Goal: Task Accomplishment & Management: Use online tool/utility

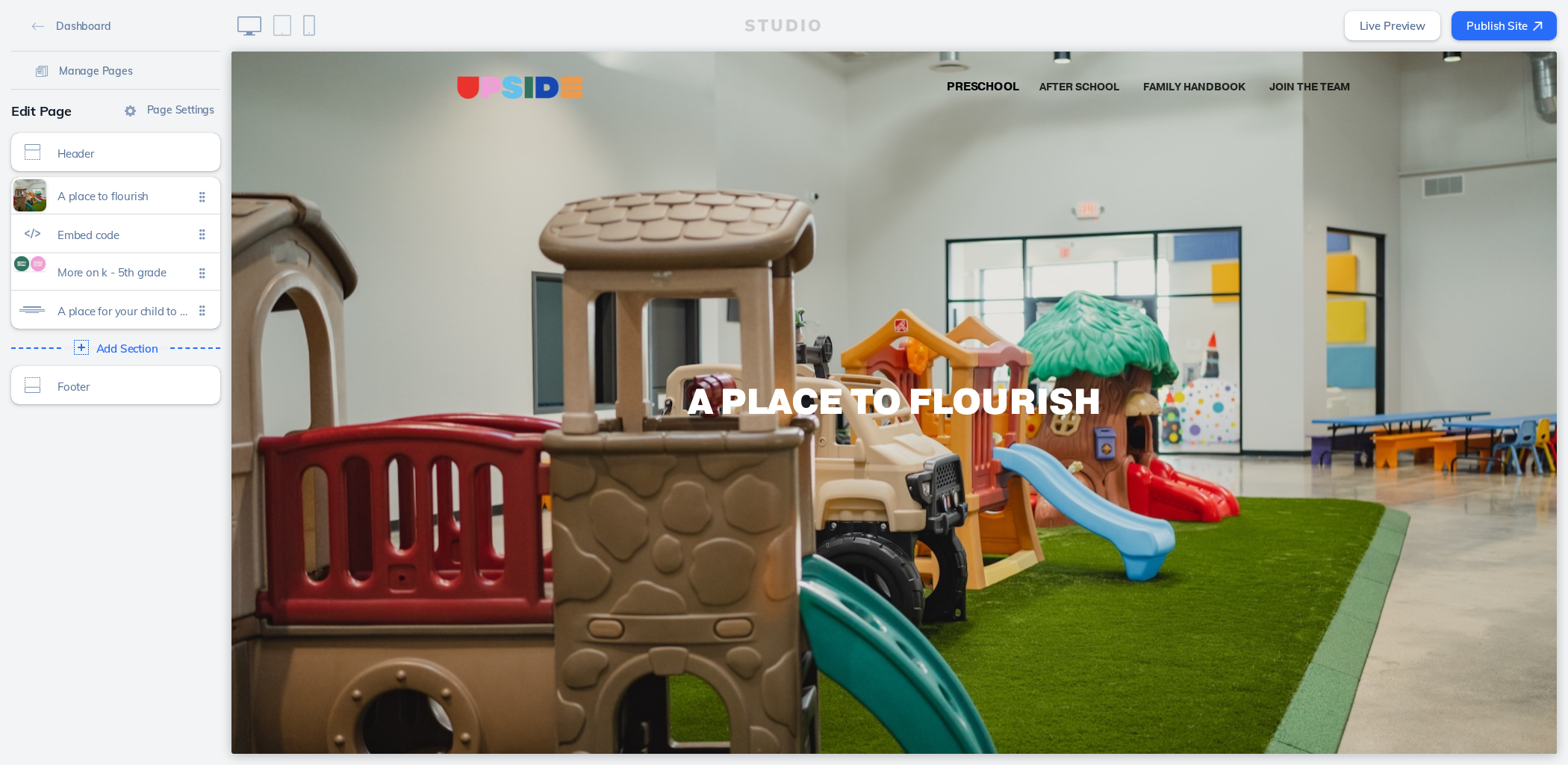
click at [971, 88] on span "Preschool" at bounding box center [981, 87] width 72 height 16
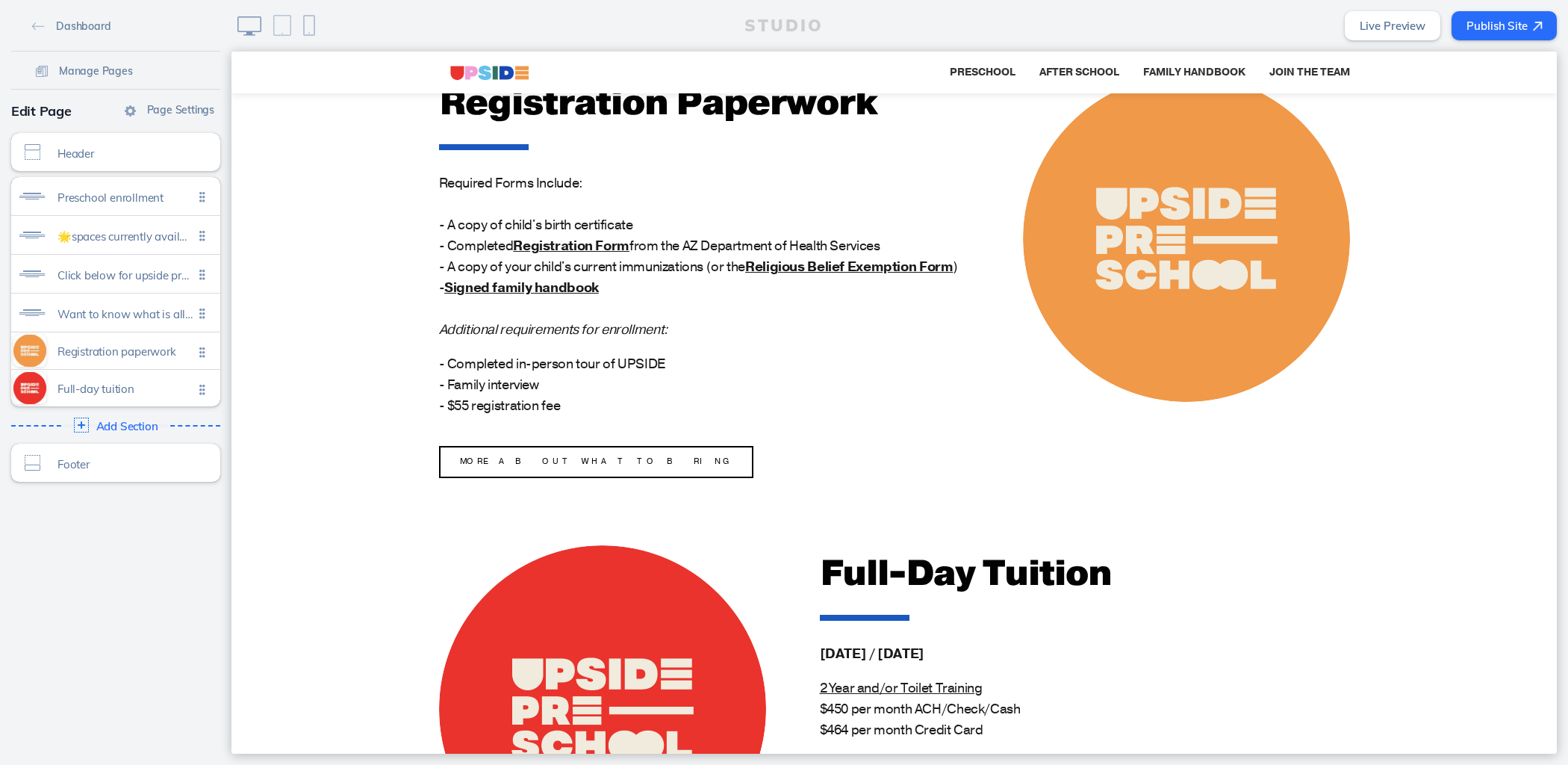
scroll to position [1562, 0]
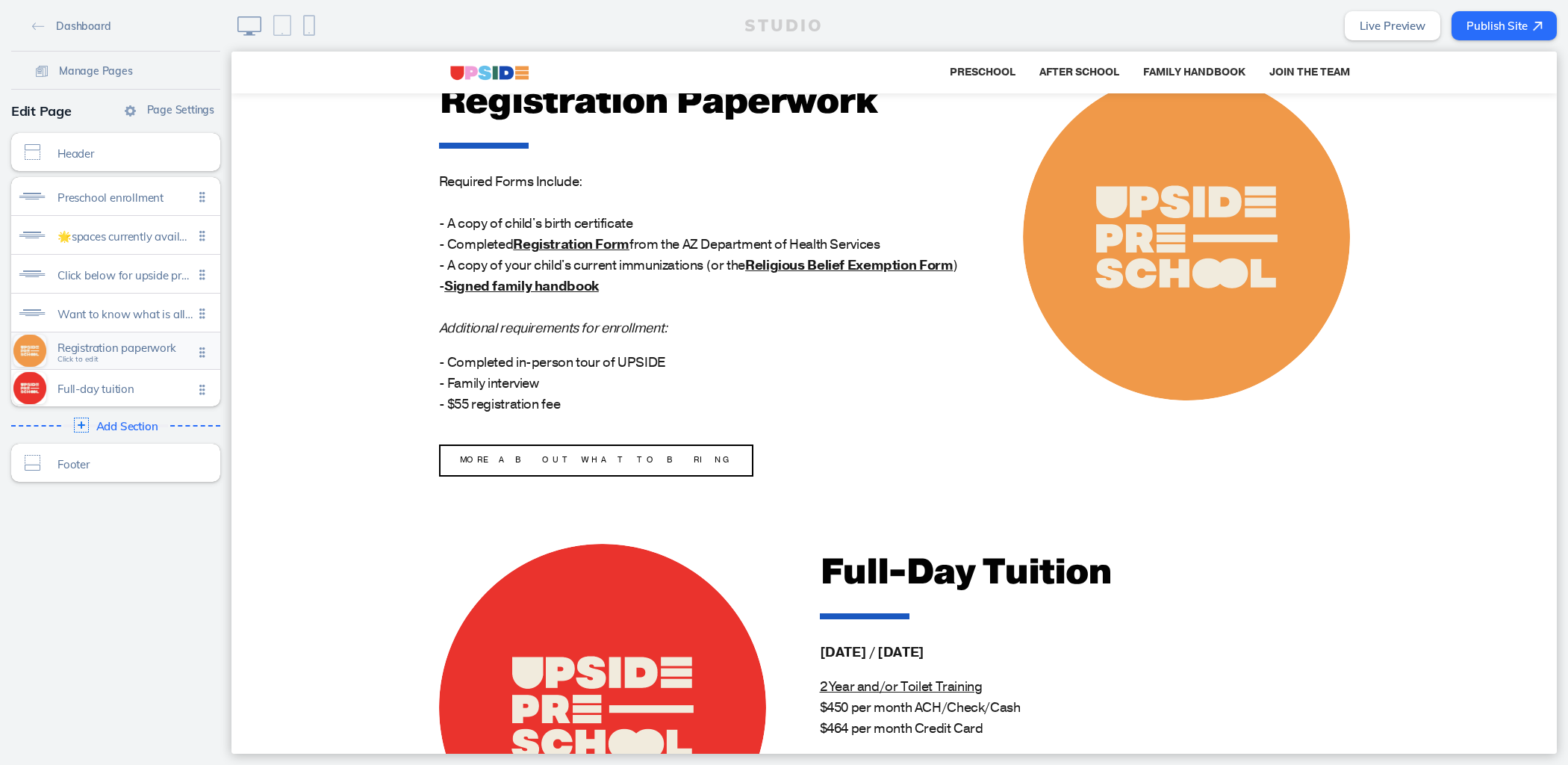
click at [132, 351] on span "Registration paperwork" at bounding box center [125, 347] width 136 height 13
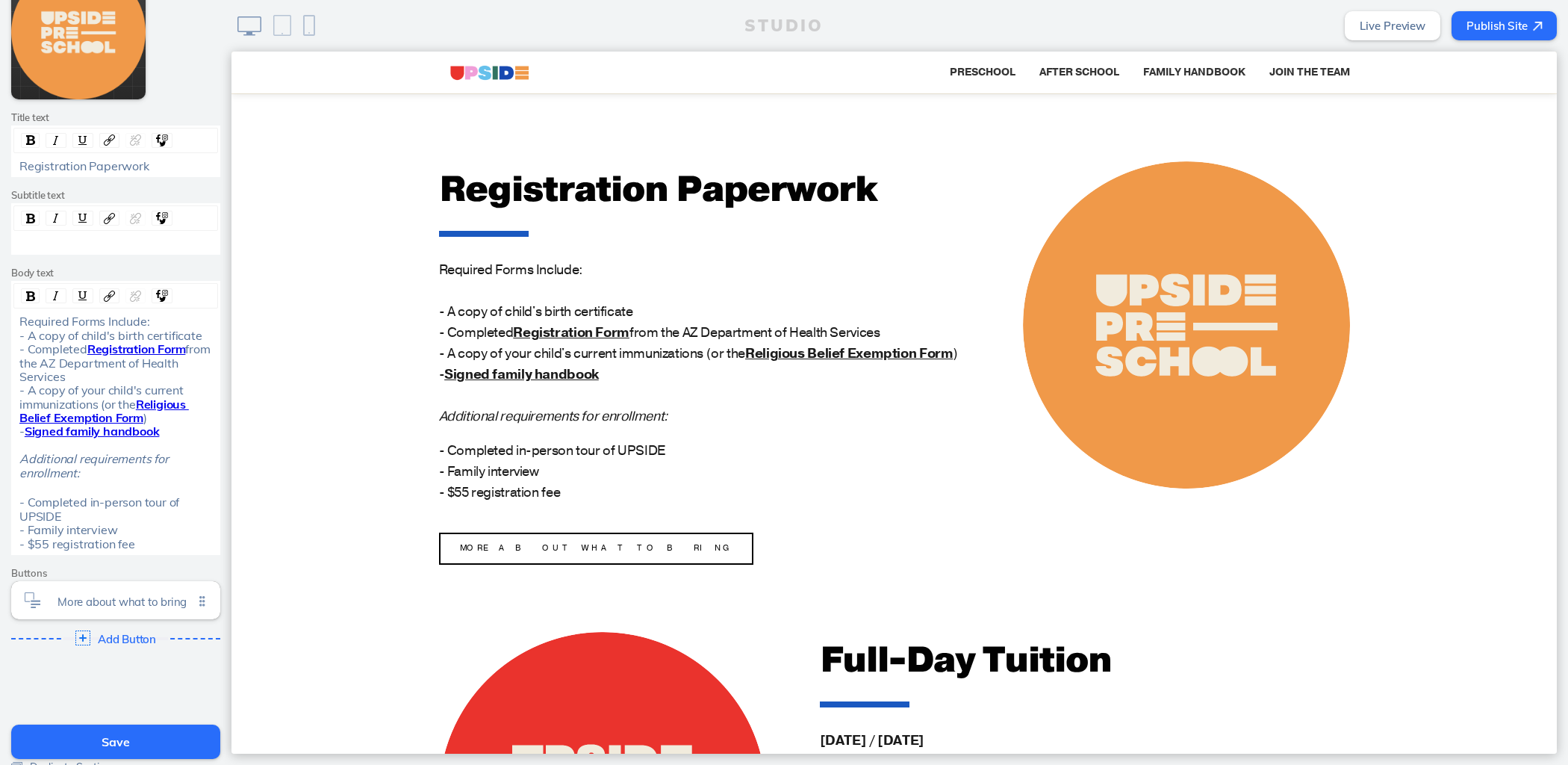
scroll to position [323, 0]
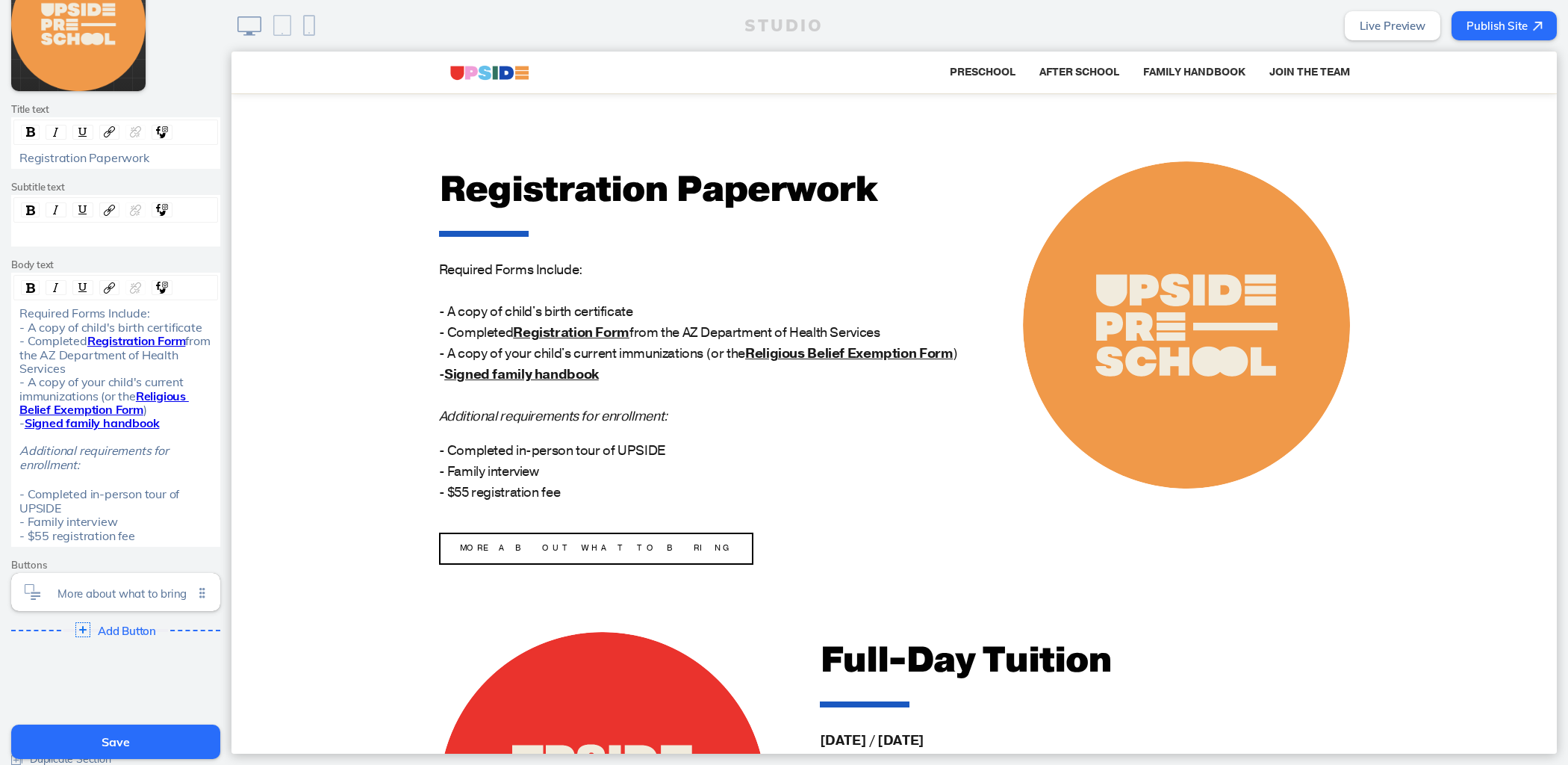
click at [117, 348] on span "Registration Form" at bounding box center [137, 340] width 99 height 15
click at [140, 348] on span "Registration Form" at bounding box center [137, 340] width 99 height 15
click at [165, 393] on span "from the AZ Department of Health Services - A copy of your child's current immu…" at bounding box center [116, 367] width 194 height 70
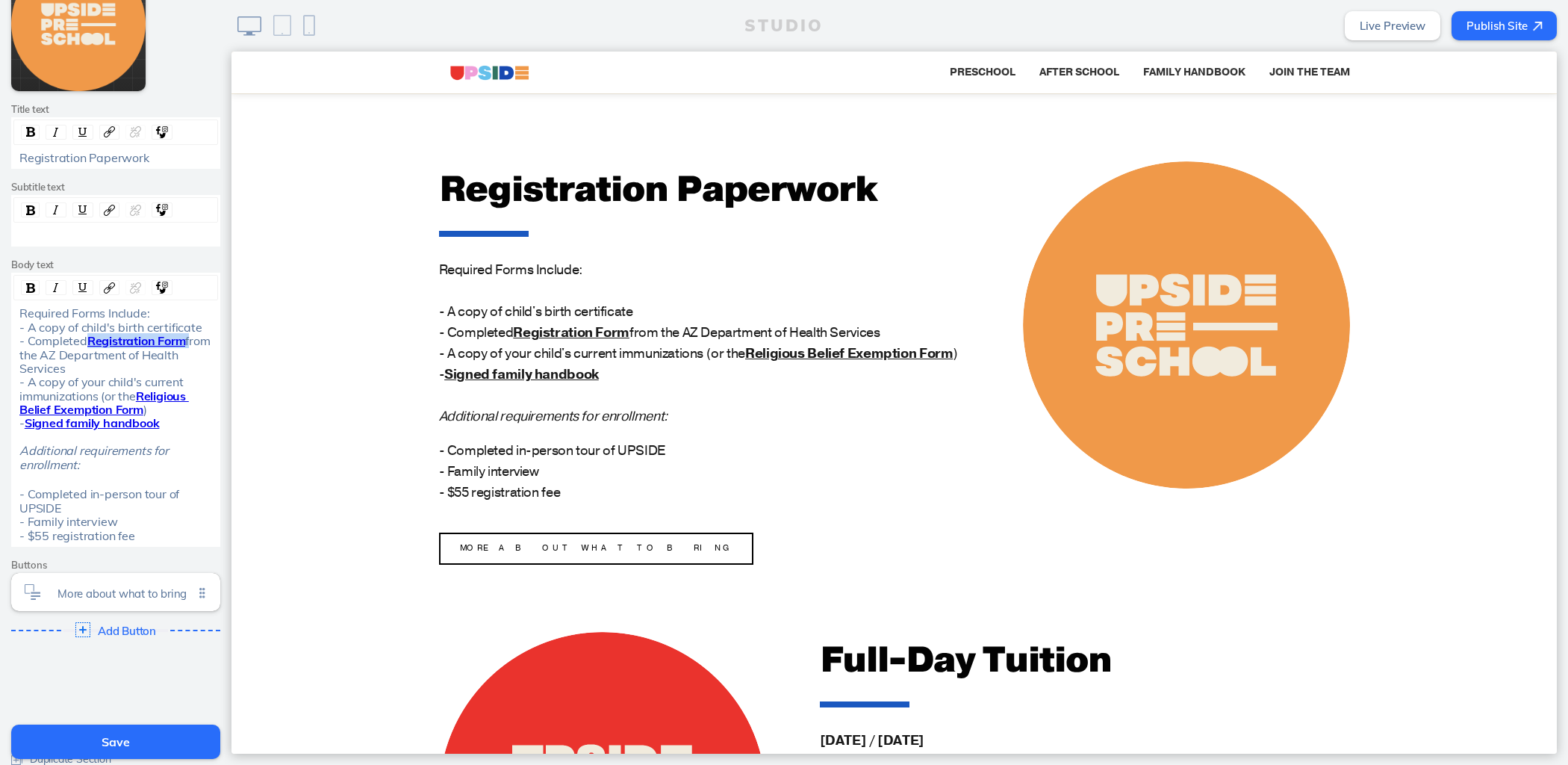
drag, startPoint x: 184, startPoint y: 355, endPoint x: 80, endPoint y: 351, distance: 104.1
click at [80, 351] on div "Required Forms Include: - A copy of child's birth certificate - Completed Regis…" at bounding box center [116, 395] width 194 height 178
click at [104, 284] on img "rdw-link-control" at bounding box center [110, 288] width 11 height 11
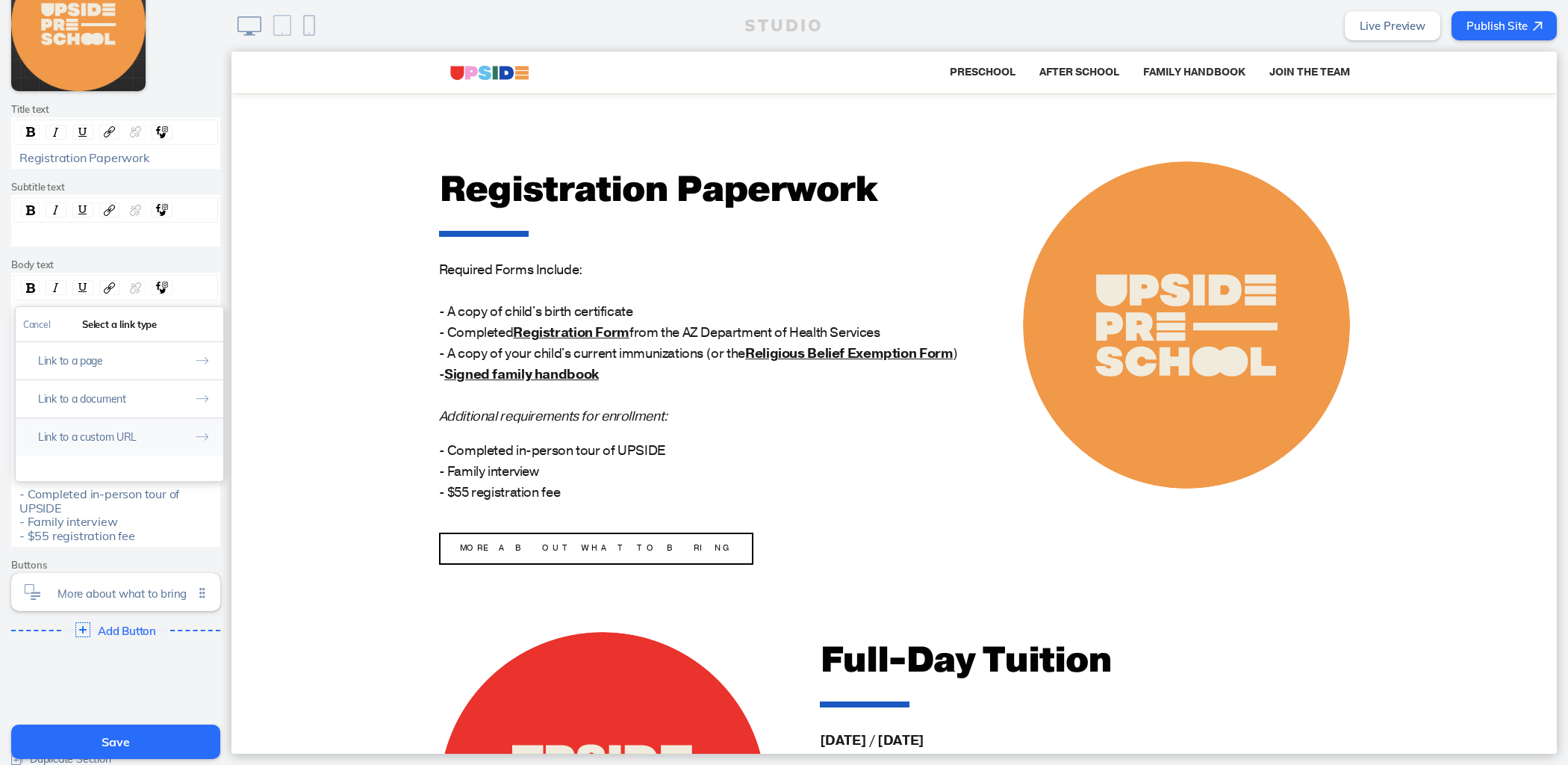
click at [132, 424] on button "Link to a custom URL" at bounding box center [119, 437] width 207 height 38
click at [137, 394] on input "rdw-link-control" at bounding box center [119, 387] width 193 height 25
paste input "[URL][DOMAIN_NAME]"
type input "[URL][DOMAIN_NAME]"
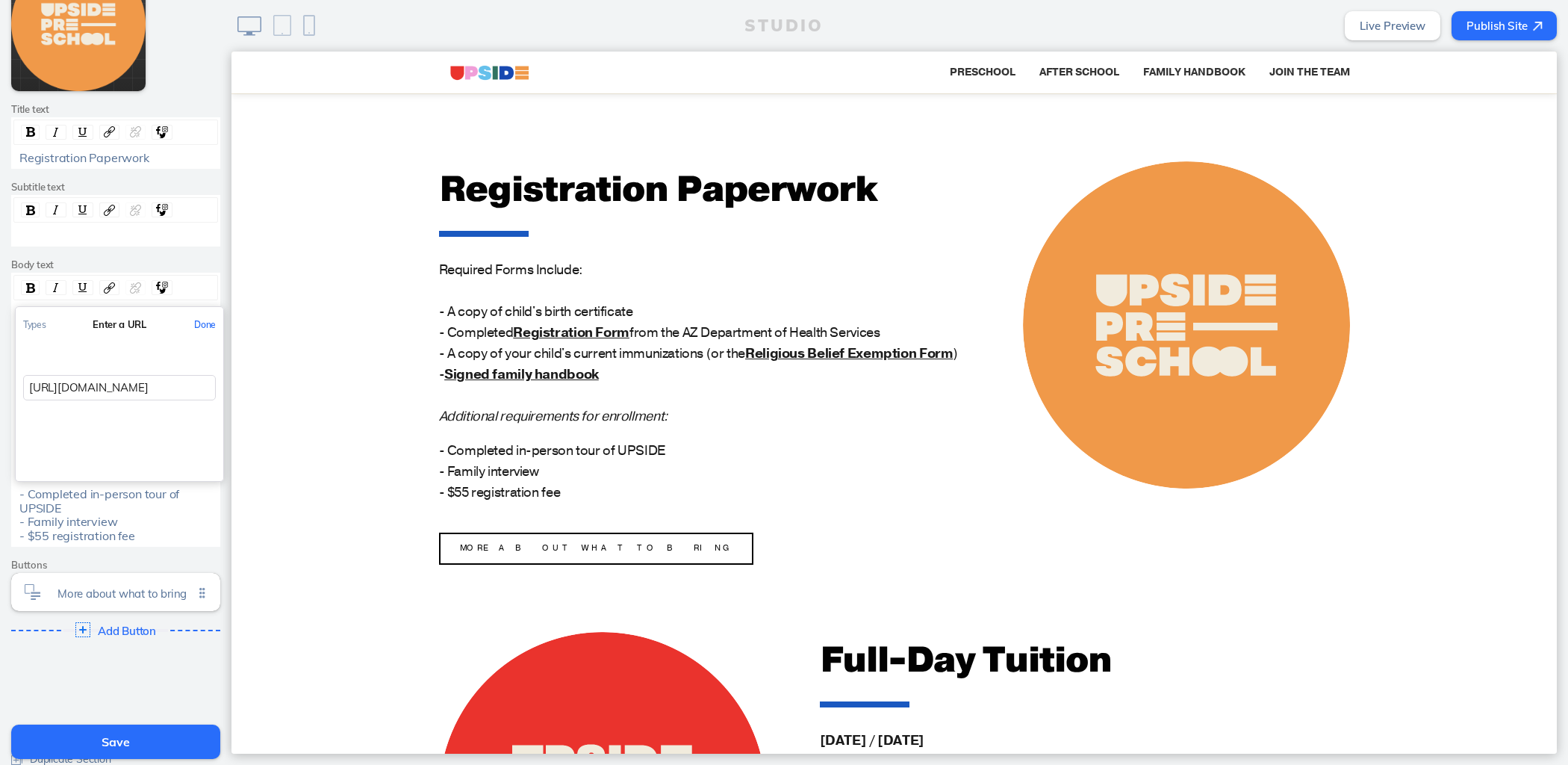
click at [201, 323] on button "Done" at bounding box center [205, 324] width 37 height 34
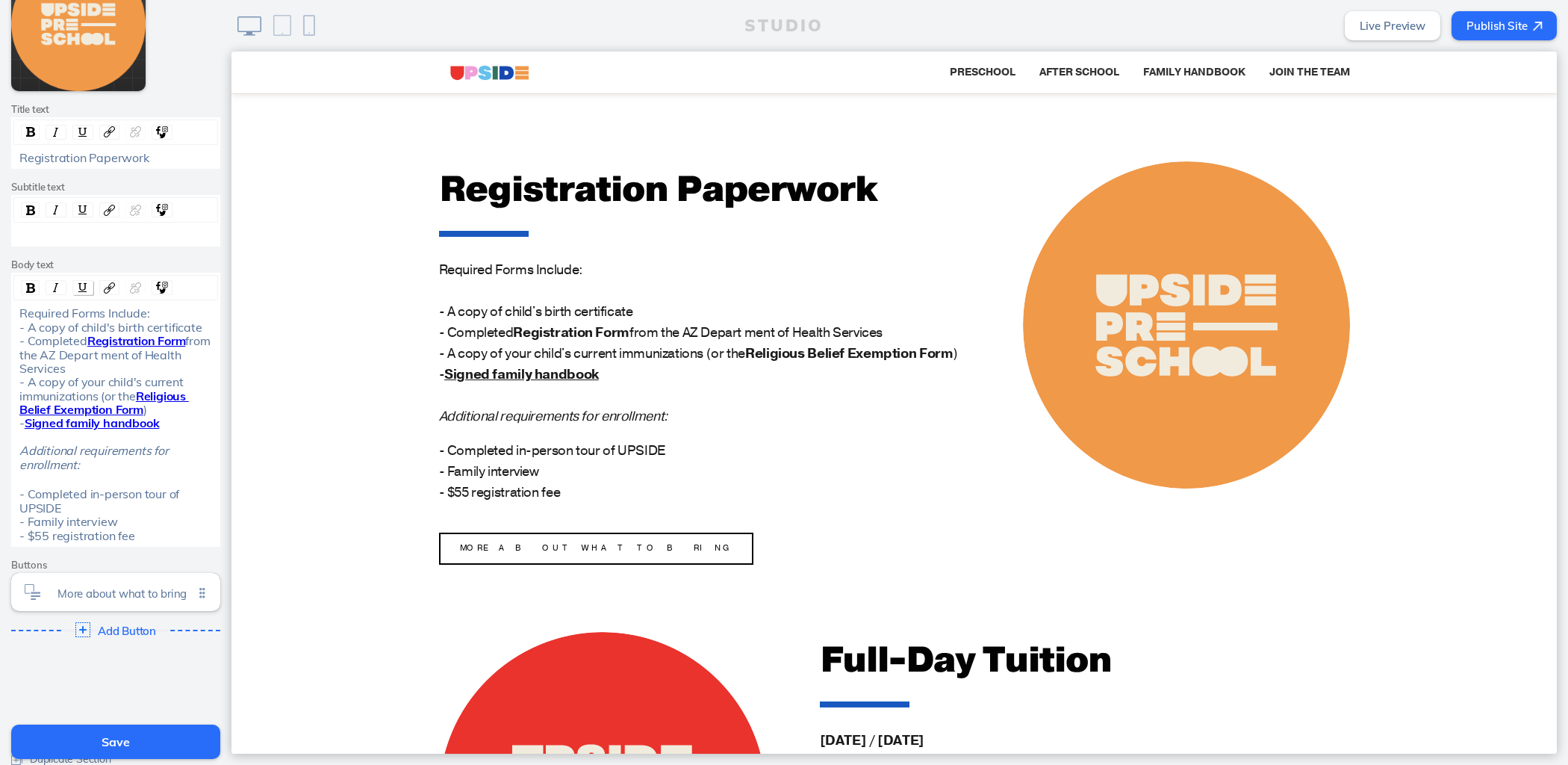
click at [77, 283] on img "rdw-inline-control" at bounding box center [82, 287] width 12 height 12
drag, startPoint x: 185, startPoint y: 350, endPoint x: 81, endPoint y: 347, distance: 104.0
click at [81, 347] on div "Required Forms Include: - A copy of child's birth certificate - Completed Regis…" at bounding box center [116, 395] width 194 height 178
click at [77, 287] on img "rdw-inline-control" at bounding box center [82, 287] width 12 height 12
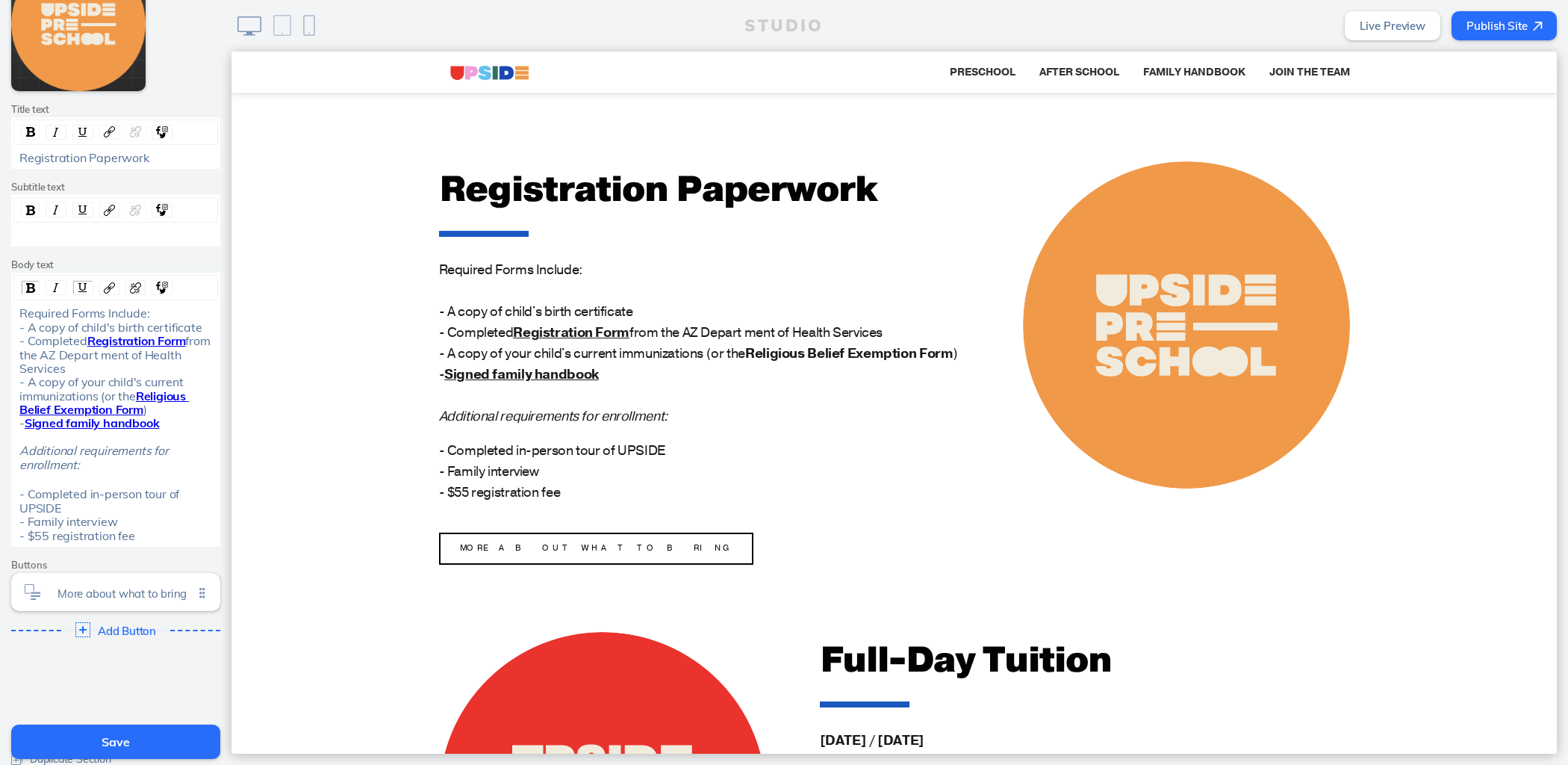
click at [119, 729] on button "Save" at bounding box center [115, 742] width 209 height 35
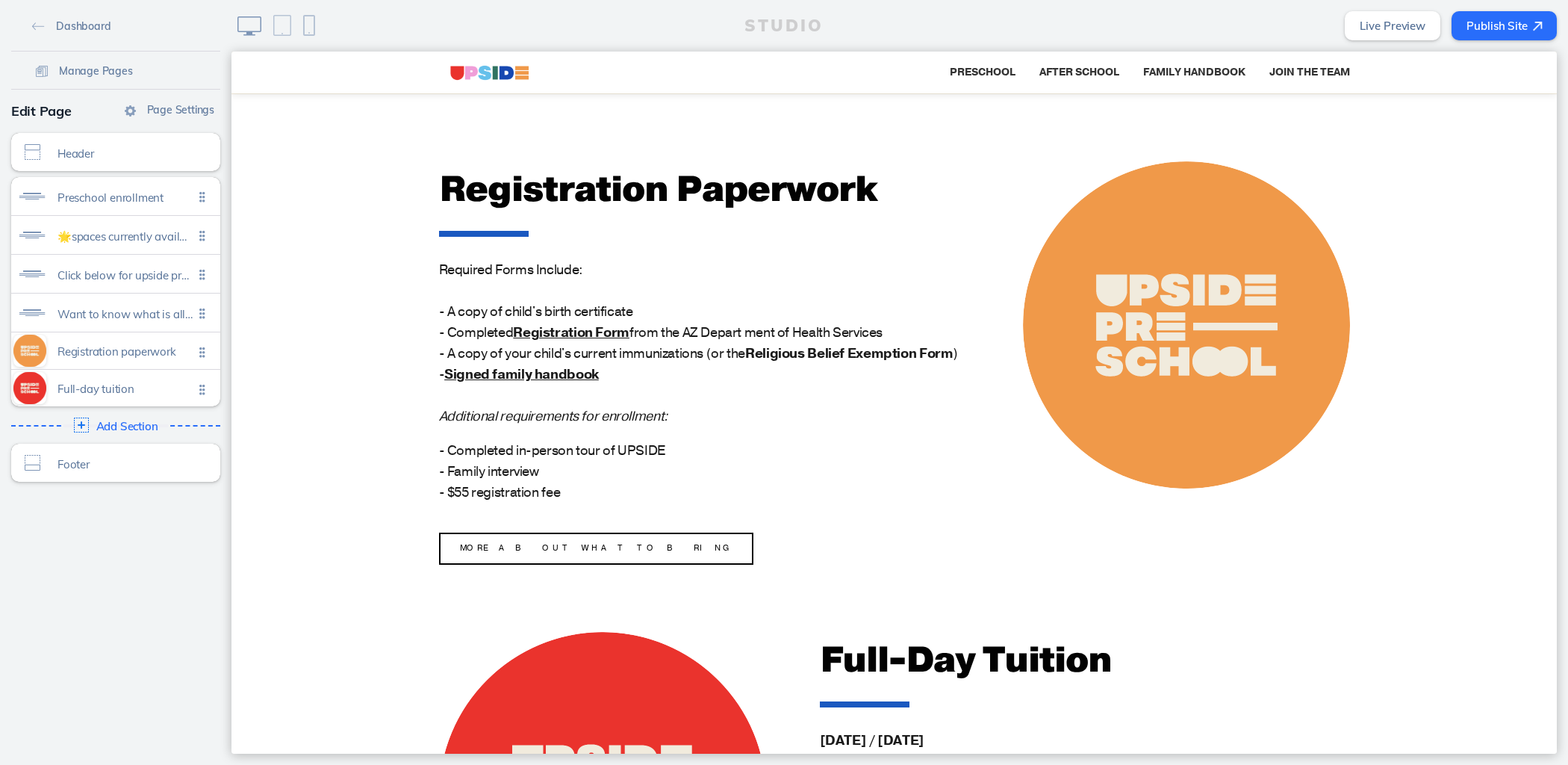
click at [1390, 25] on link "Live Preview" at bounding box center [1393, 26] width 96 height 29
click at [114, 357] on div "Registration paperwork Click to edit" at bounding box center [115, 351] width 209 height 37
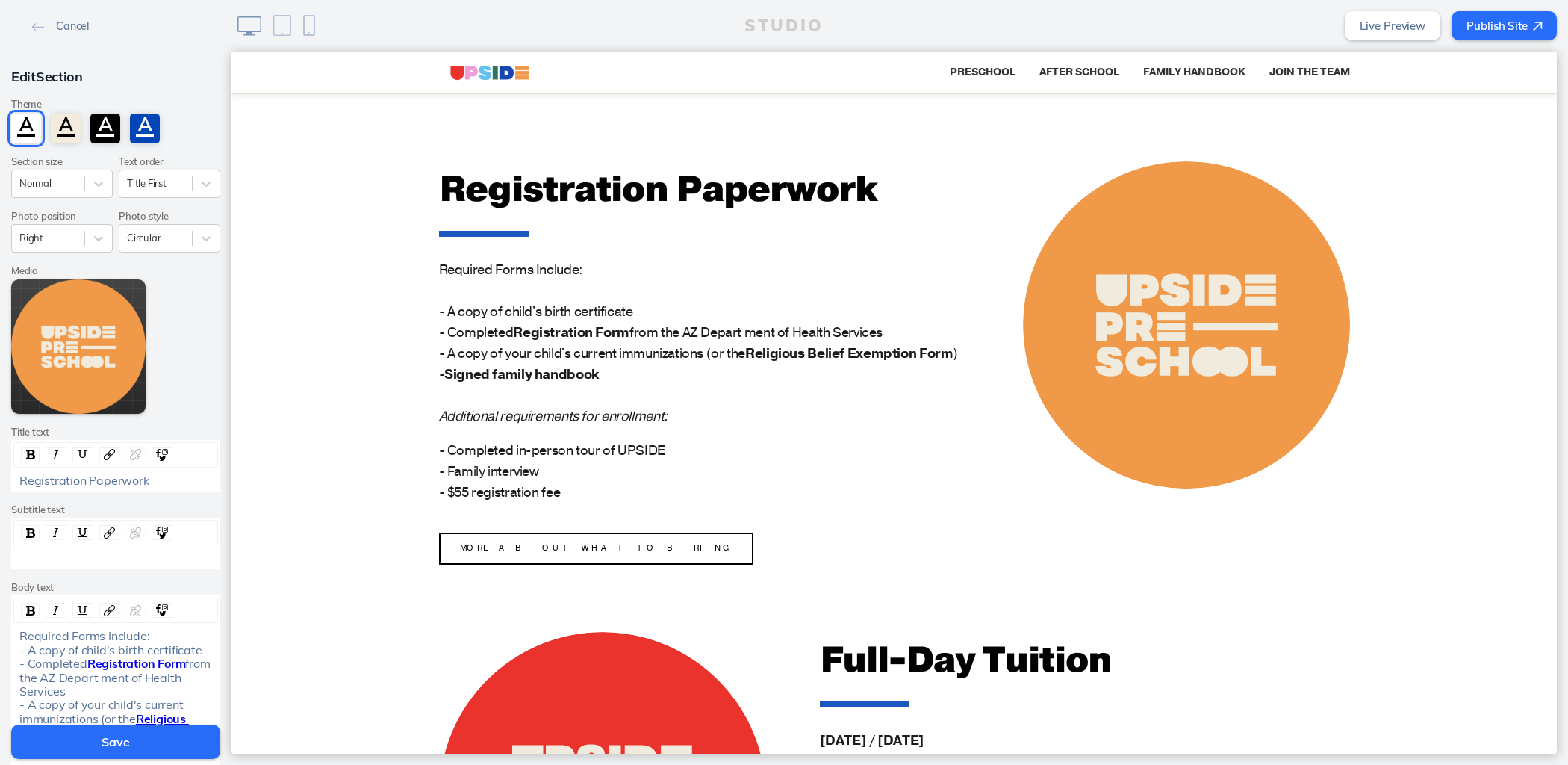
click at [15, 689] on div "Required Forms Include: - A copy of child's birth certificate - Completed Regis…" at bounding box center [116, 717] width 204 height 178
click at [169, 733] on button "Save" at bounding box center [115, 742] width 209 height 35
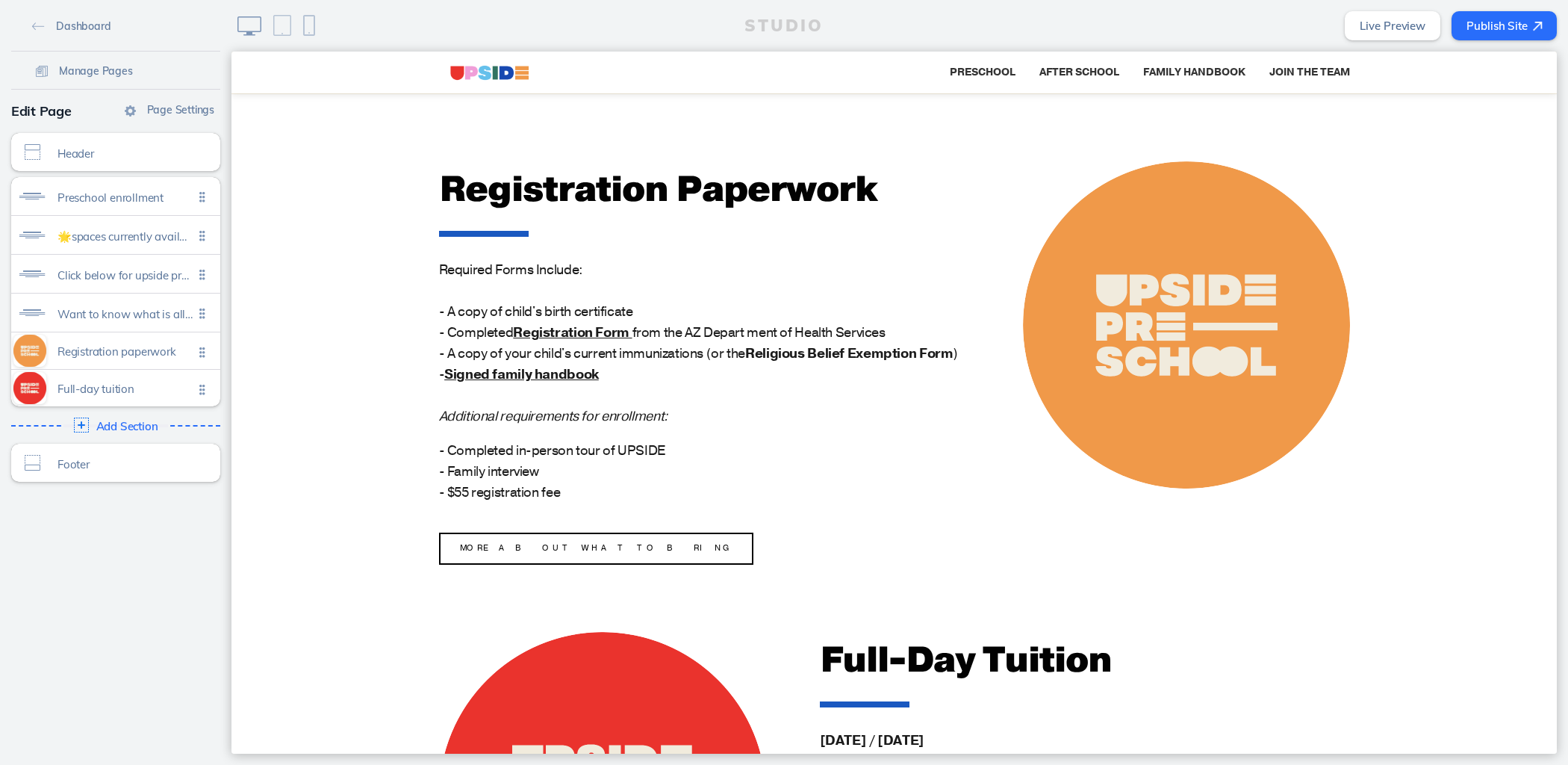
click at [1520, 31] on button "Publish Site" at bounding box center [1504, 26] width 105 height 29
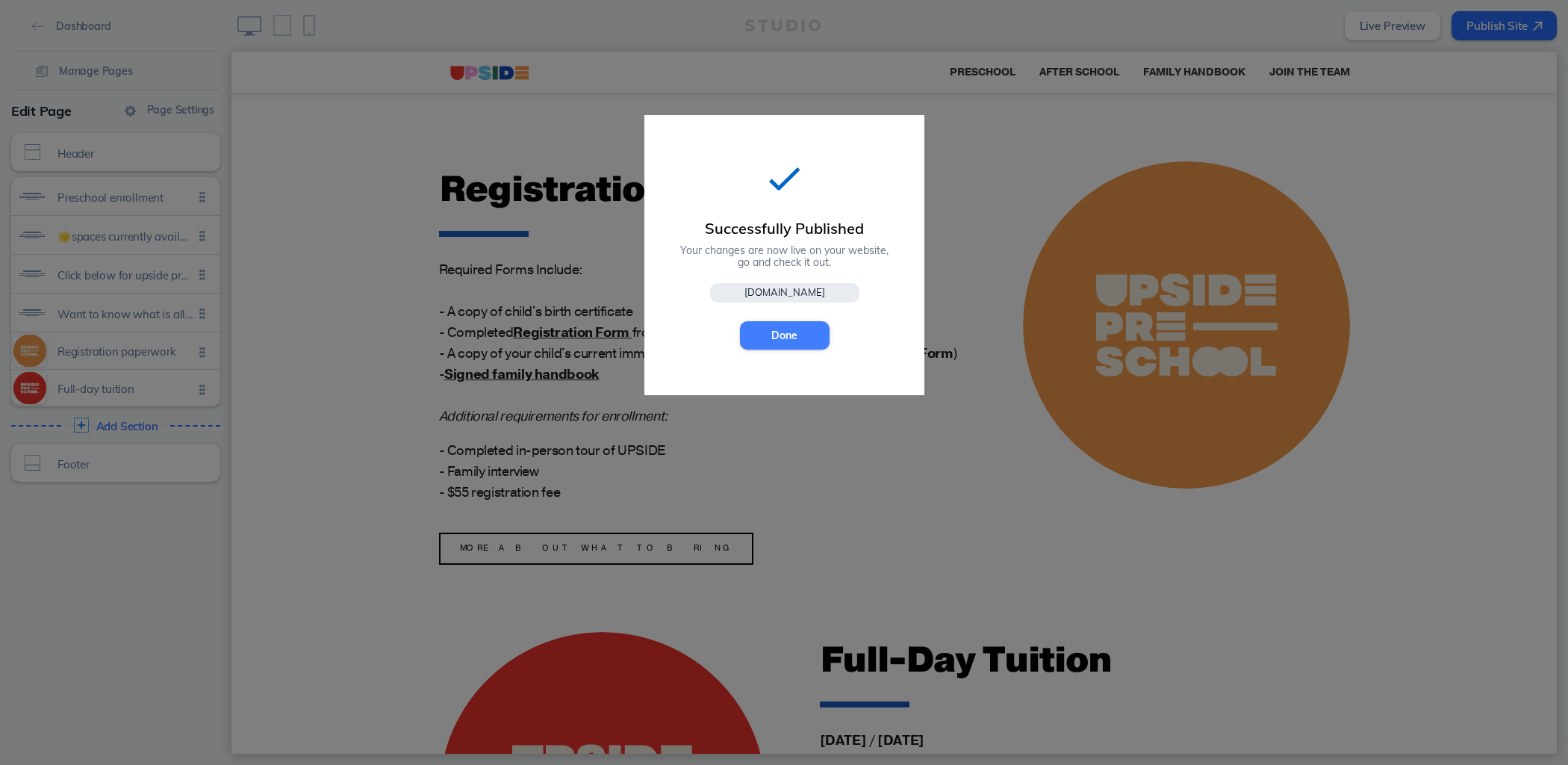
click at [782, 332] on button "Done" at bounding box center [785, 335] width 90 height 28
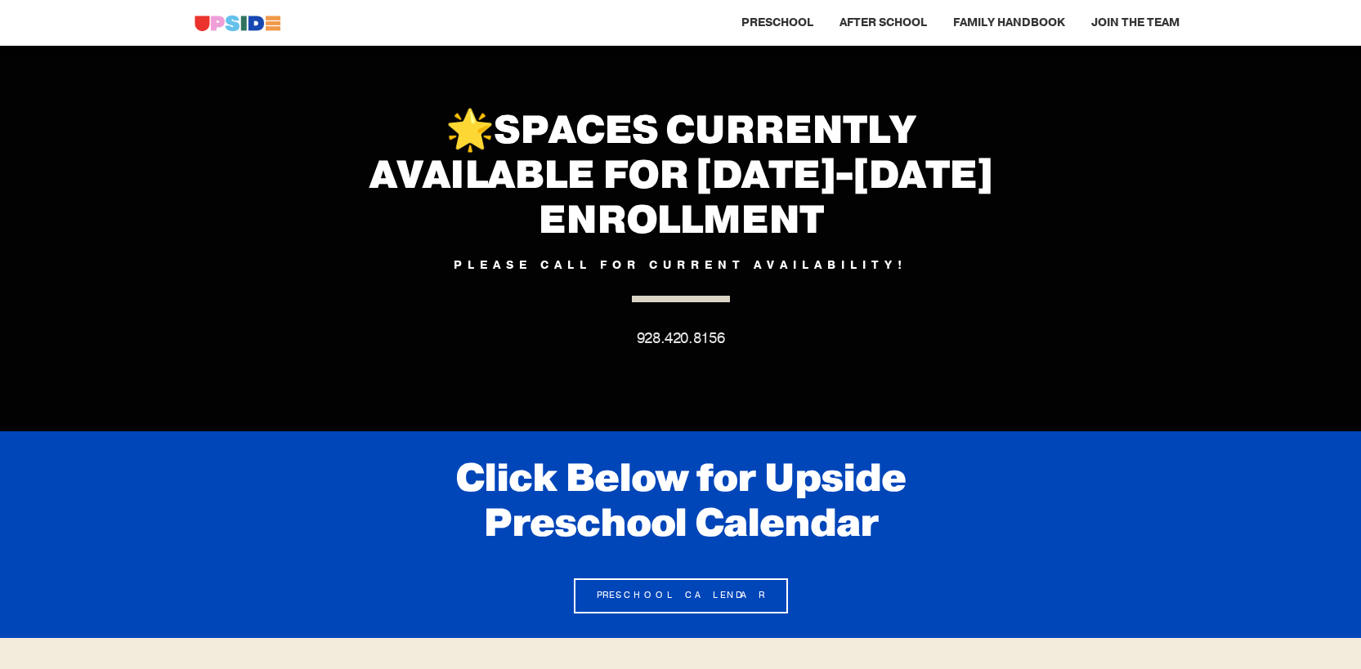
scroll to position [217, 0]
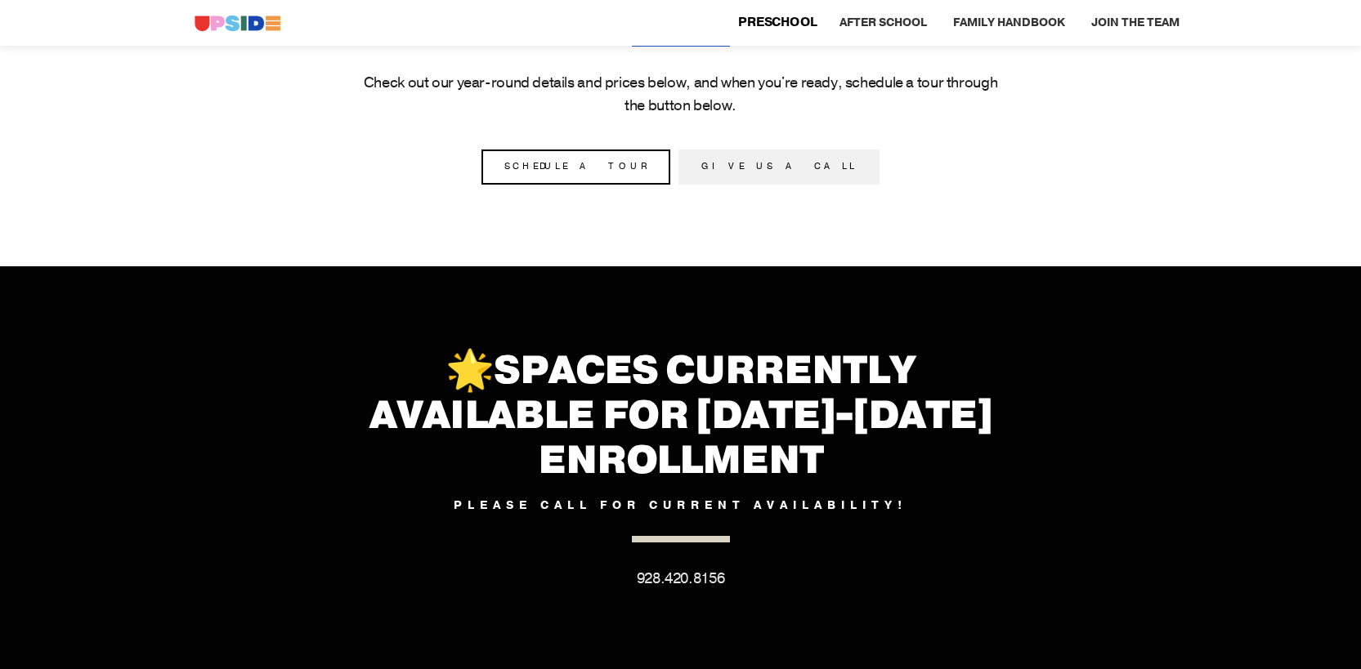
click at [770, 13] on link "Preschool" at bounding box center [777, 23] width 108 height 33
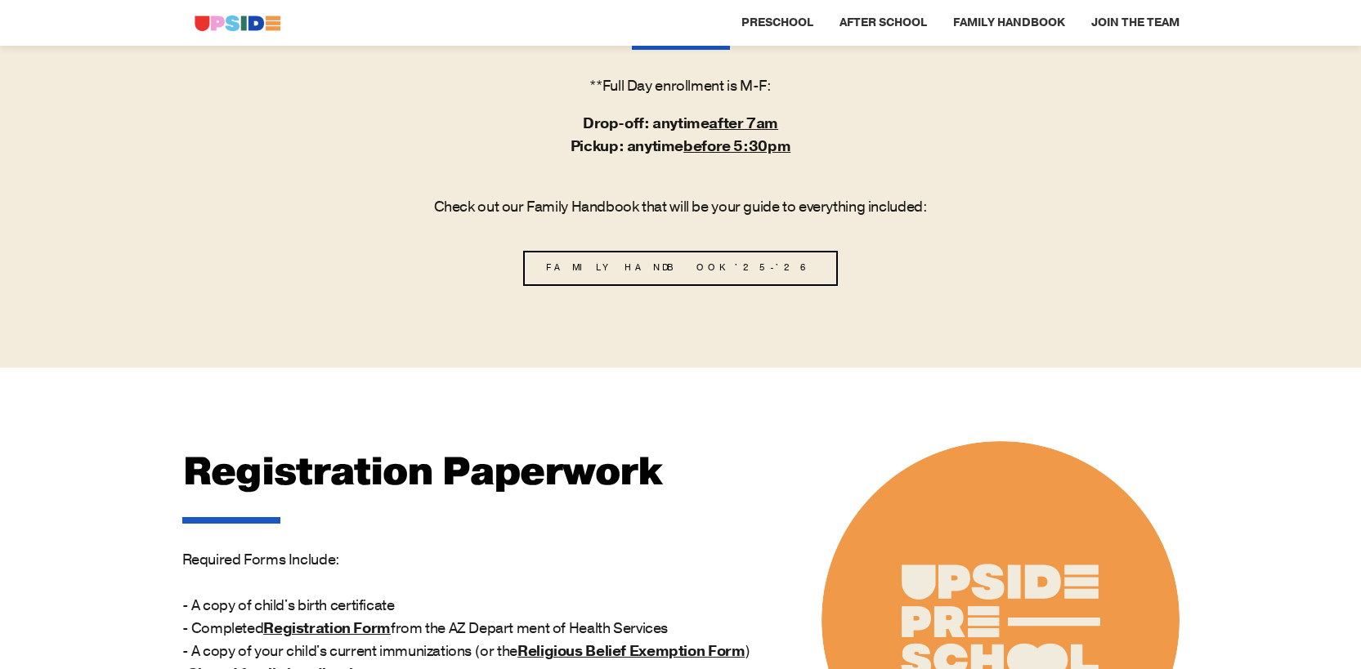
scroll to position [1445, 0]
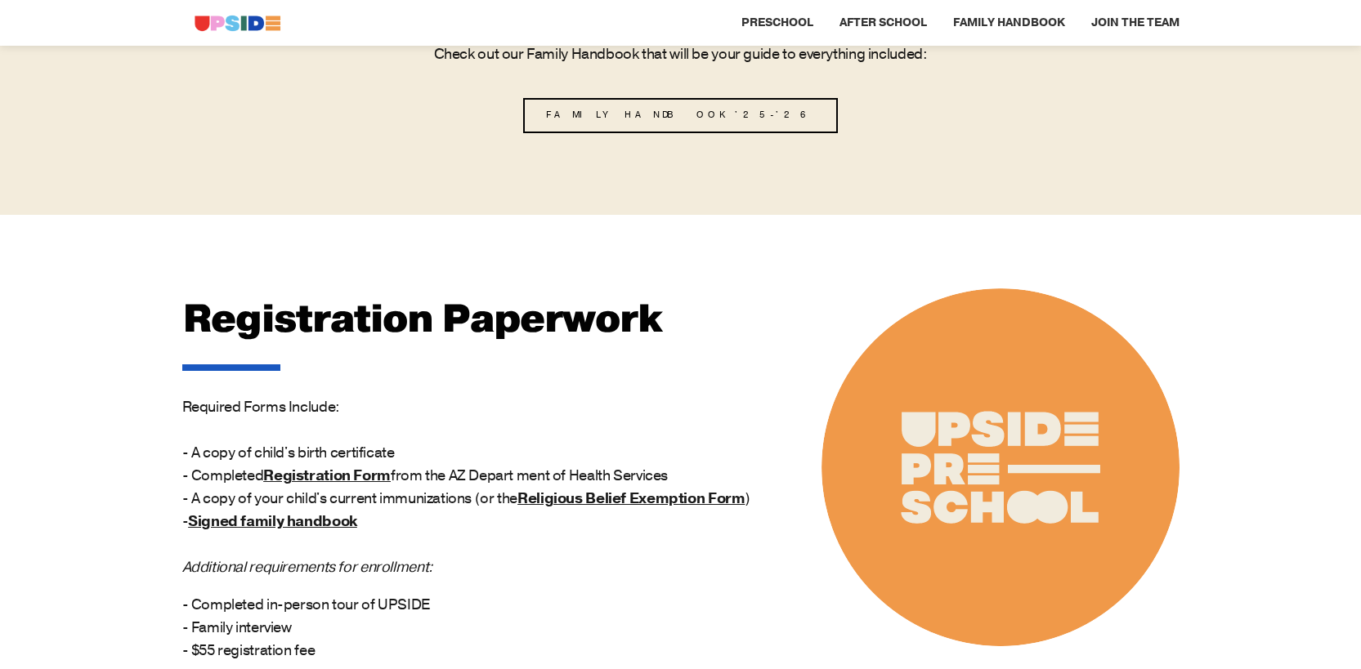
click at [351, 476] on ins "Registration Form" at bounding box center [326, 476] width 127 height 20
